Goal: Entertainment & Leisure: Browse casually

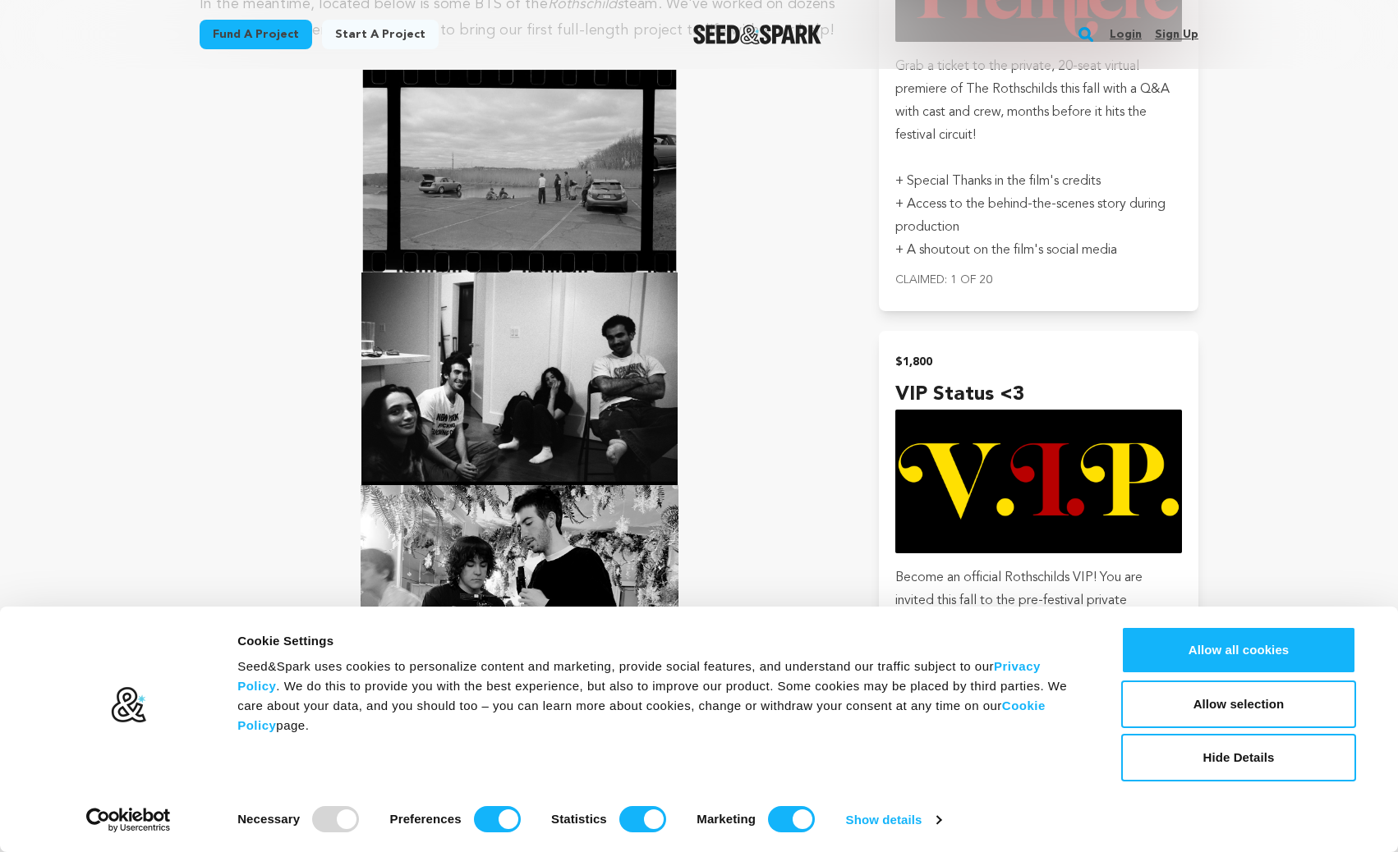
scroll to position [2866, 0]
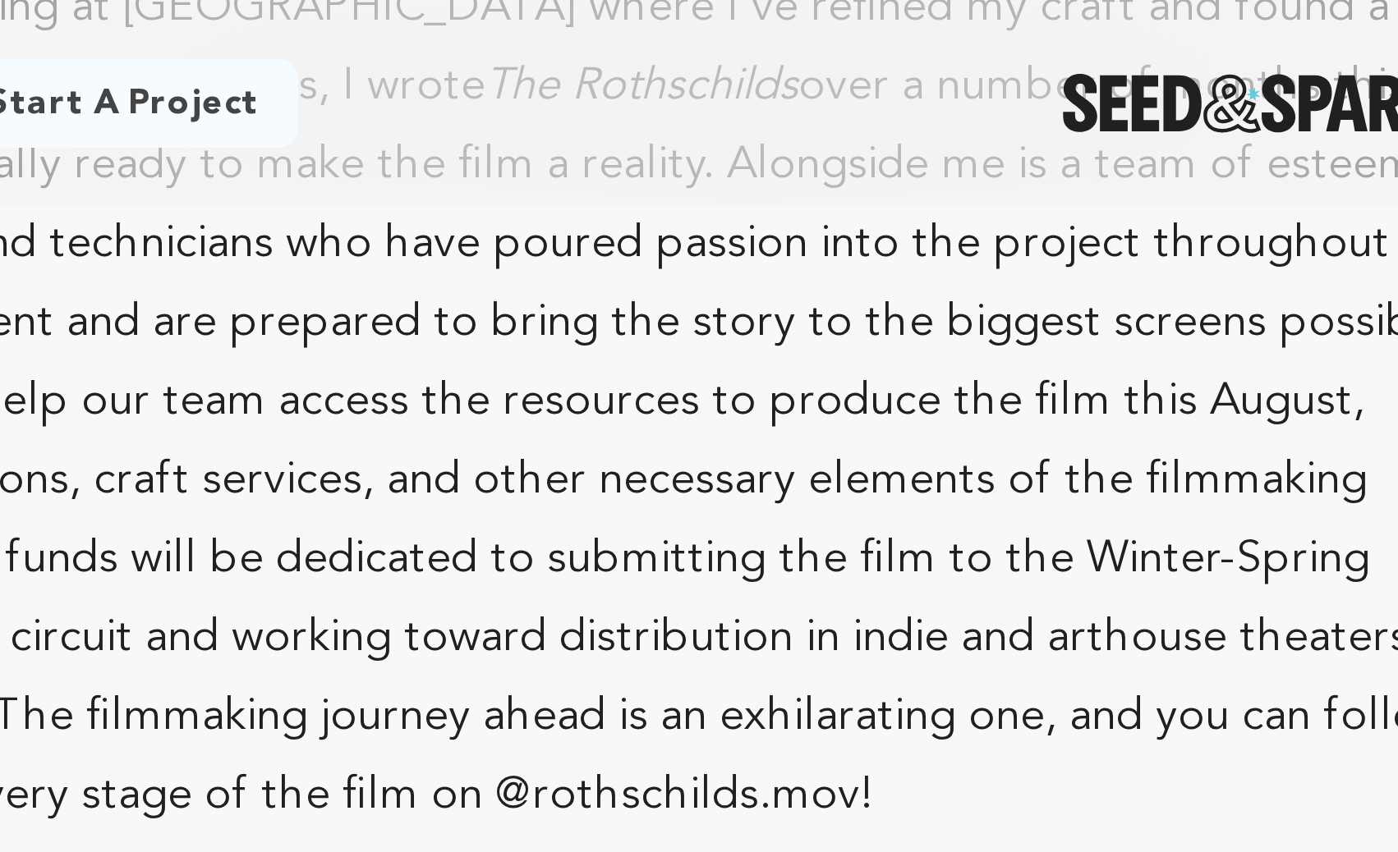
click at [676, 140] on p "After years of creating short films selected at the largest student and youth f…" at bounding box center [520, 120] width 640 height 315
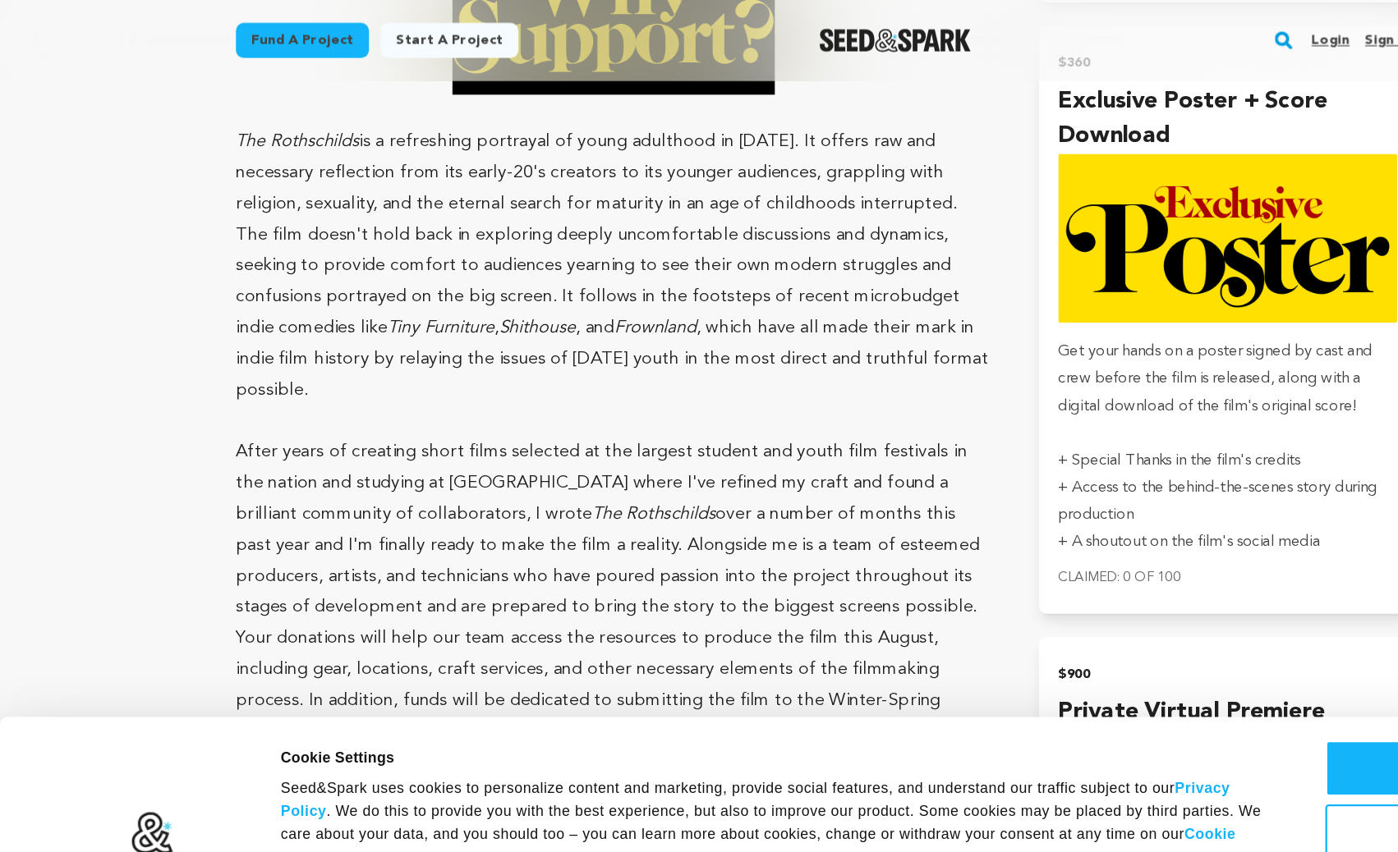
scroll to position [2171, 0]
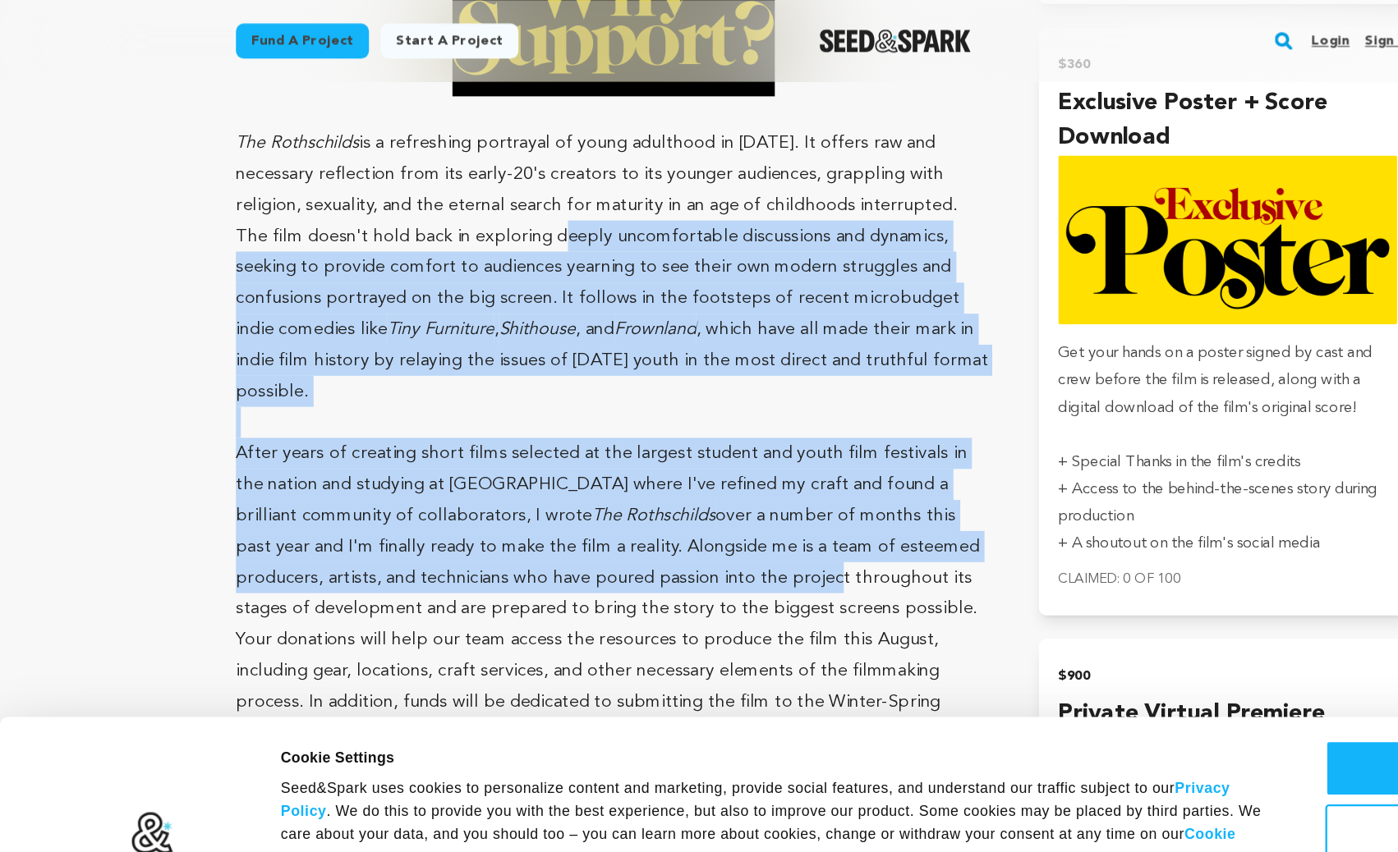
drag, startPoint x: 368, startPoint y: 149, endPoint x: 536, endPoint y: 376, distance: 282.4
click at [536, 376] on div "[PERSON_NAME] is a [DEMOGRAPHIC_DATA] New Yorker with a cushy architectural int…" at bounding box center [520, 290] width 640 height 2415
click at [536, 376] on p "After years of creating short films selected at the largest student and youth f…" at bounding box center [520, 527] width 640 height 315
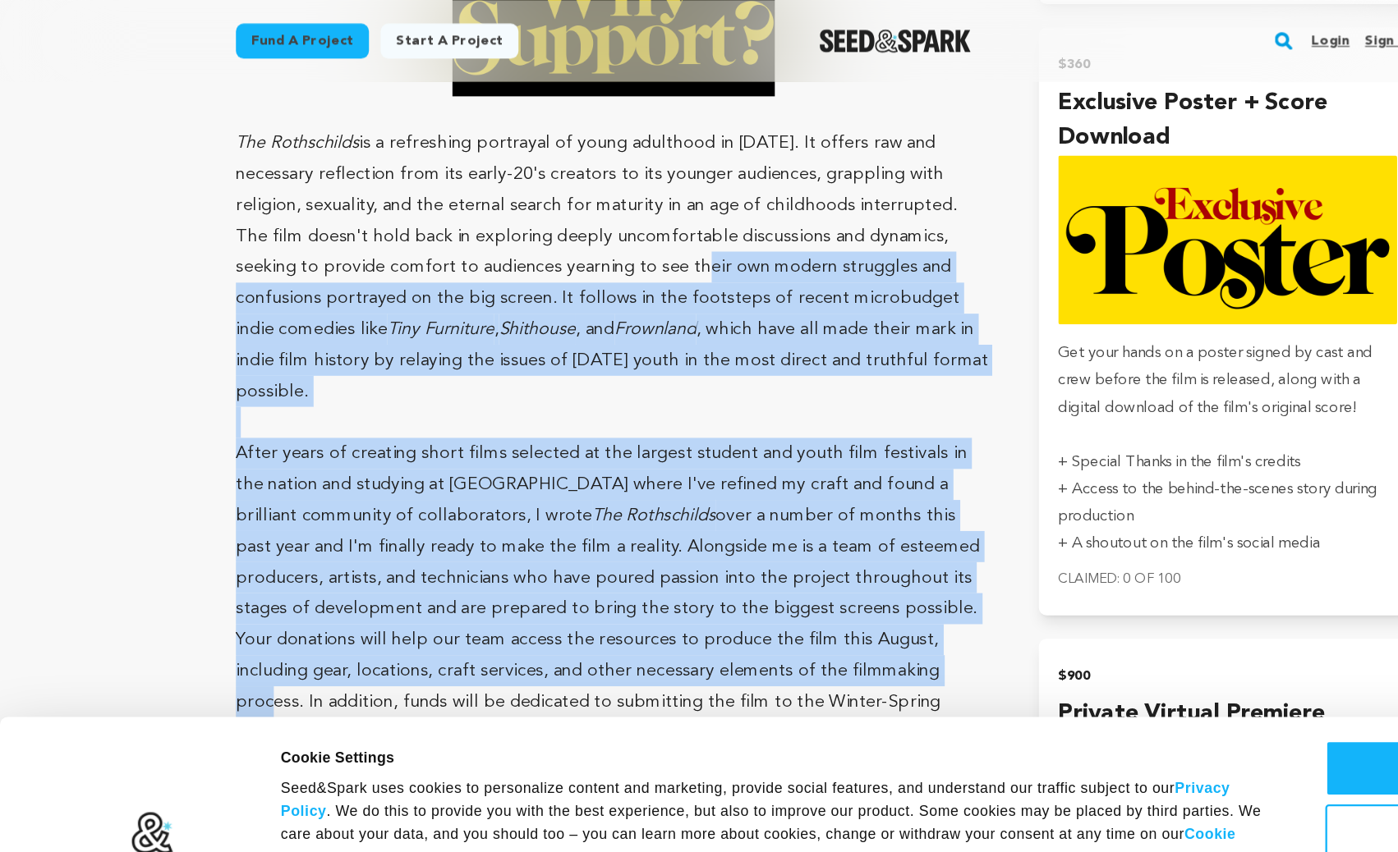
drag, startPoint x: 598, startPoint y: 454, endPoint x: 414, endPoint y: 151, distance: 354.5
click at [414, 151] on div "[PERSON_NAME] is a [DEMOGRAPHIC_DATA] New Yorker with a cushy architectural int…" at bounding box center [520, 290] width 640 height 2415
click at [414, 151] on p "The Rothschilds is a refreshing portrayal of young adulthood in [DATE]. It offe…" at bounding box center [520, 226] width 640 height 237
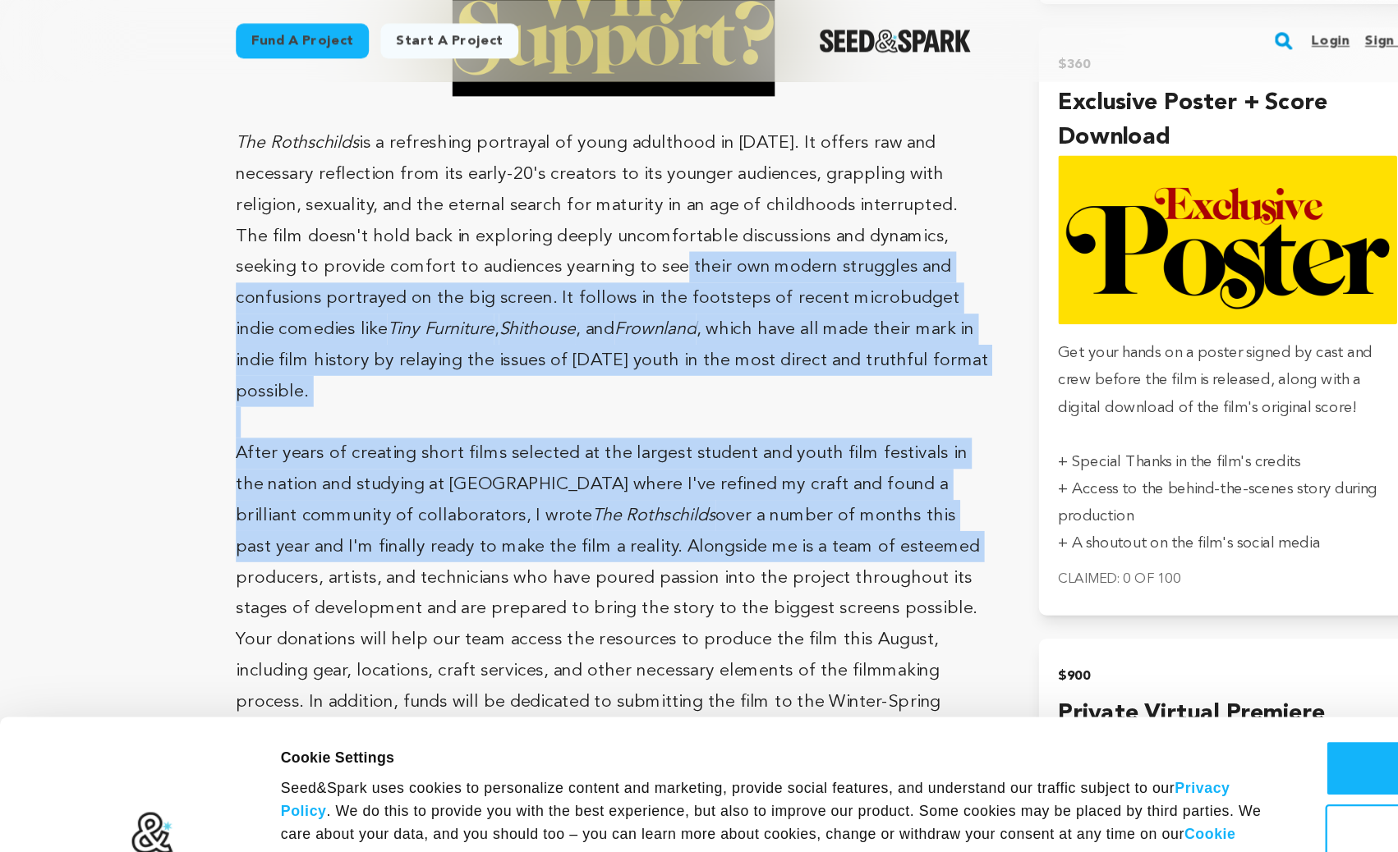
drag, startPoint x: 414, startPoint y: 151, endPoint x: 589, endPoint y: 366, distance: 277.3
click at [589, 366] on div "[PERSON_NAME] is a [DEMOGRAPHIC_DATA] New Yorker with a cushy architectural int…" at bounding box center [520, 290] width 640 height 2415
click at [589, 370] on p "After years of creating short films selected at the largest student and youth f…" at bounding box center [520, 527] width 640 height 315
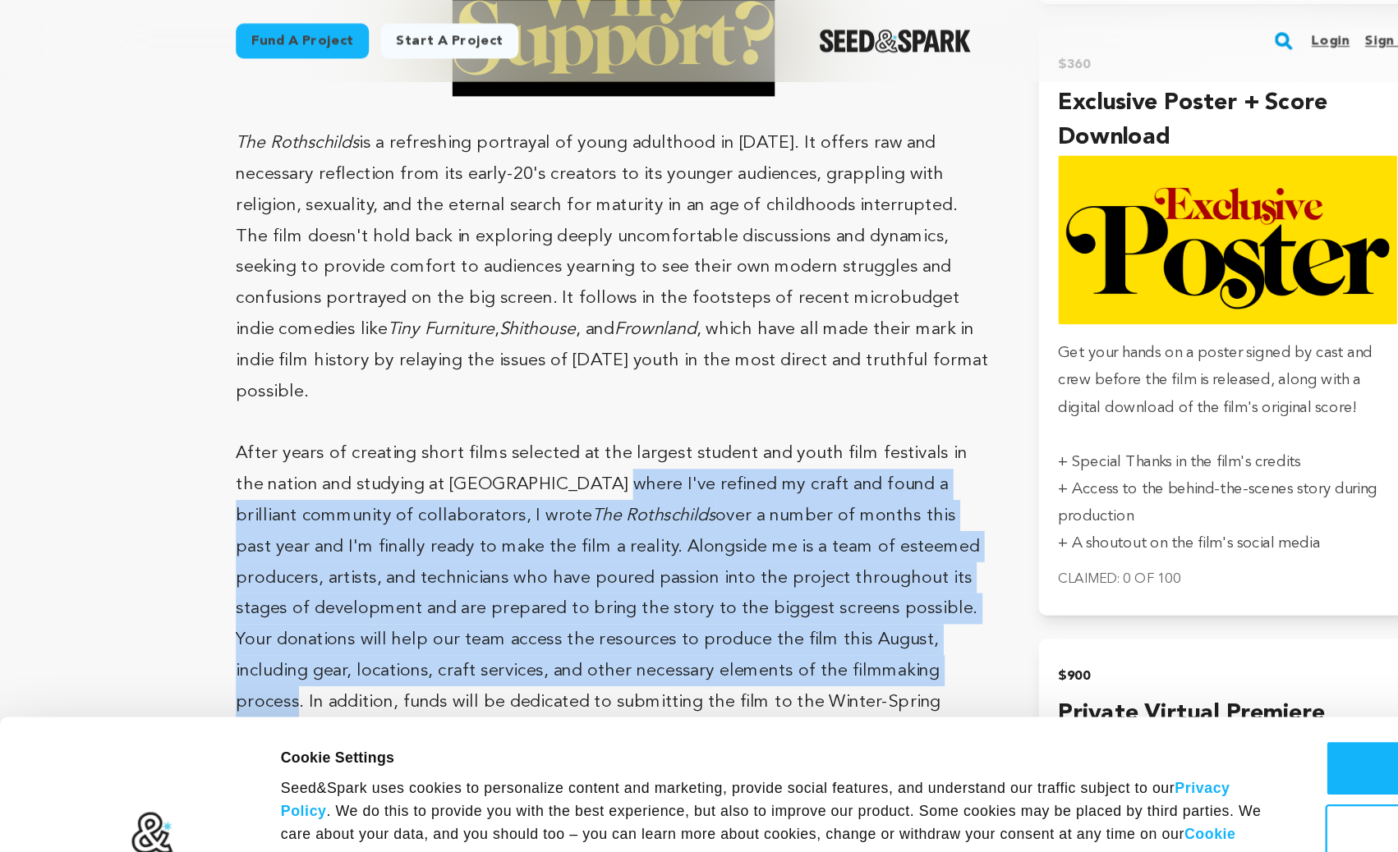
drag, startPoint x: 477, startPoint y: 315, endPoint x: 621, endPoint y: 460, distance: 203.8
click at [621, 460] on p "After years of creating short films selected at the largest student and youth f…" at bounding box center [520, 527] width 640 height 315
click at [621, 461] on p "After years of creating short films selected at the largest student and youth f…" at bounding box center [520, 527] width 640 height 315
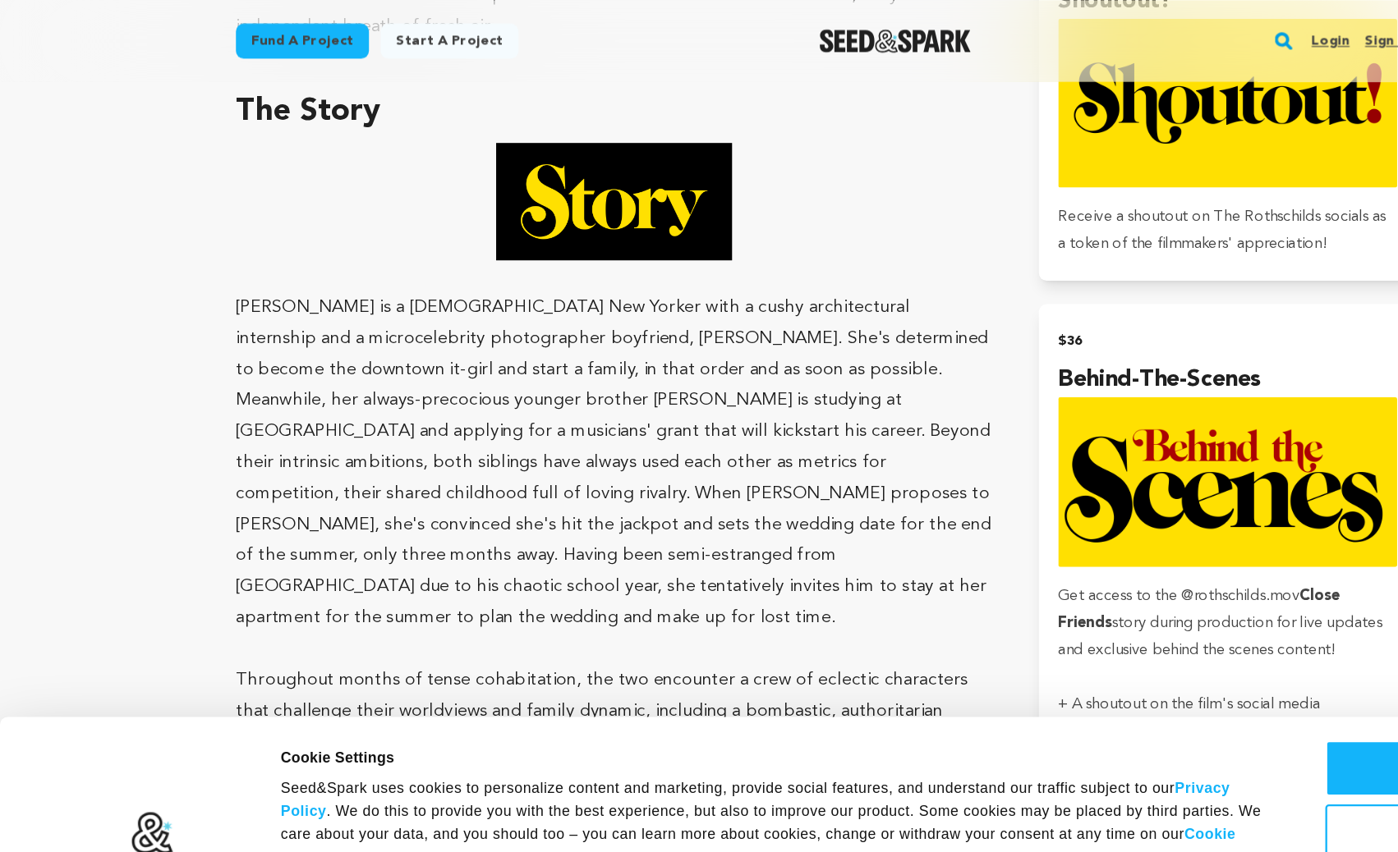
scroll to position [1041, 0]
